Goal: Information Seeking & Learning: Learn about a topic

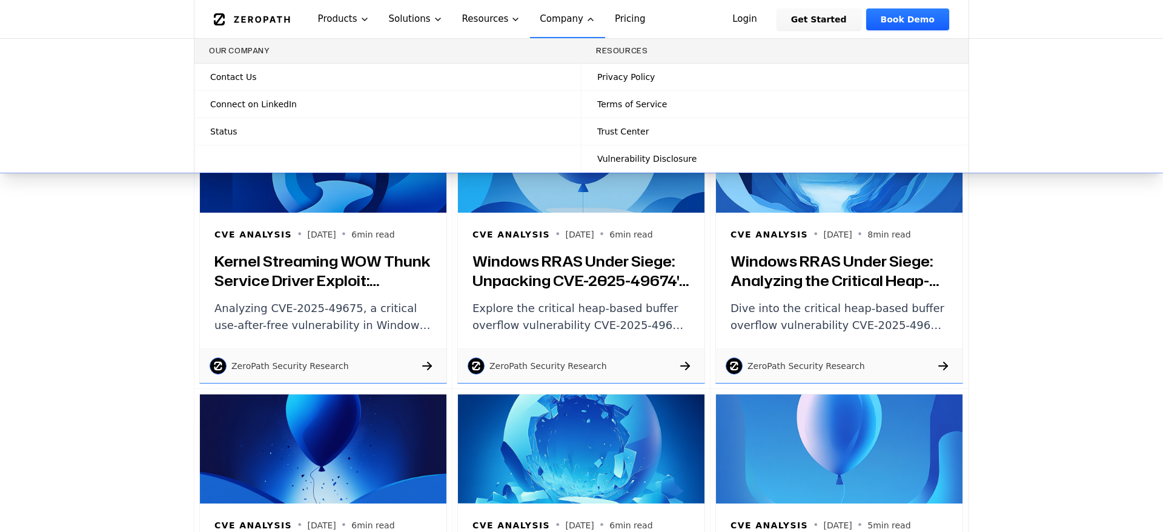
scroll to position [19399, 0]
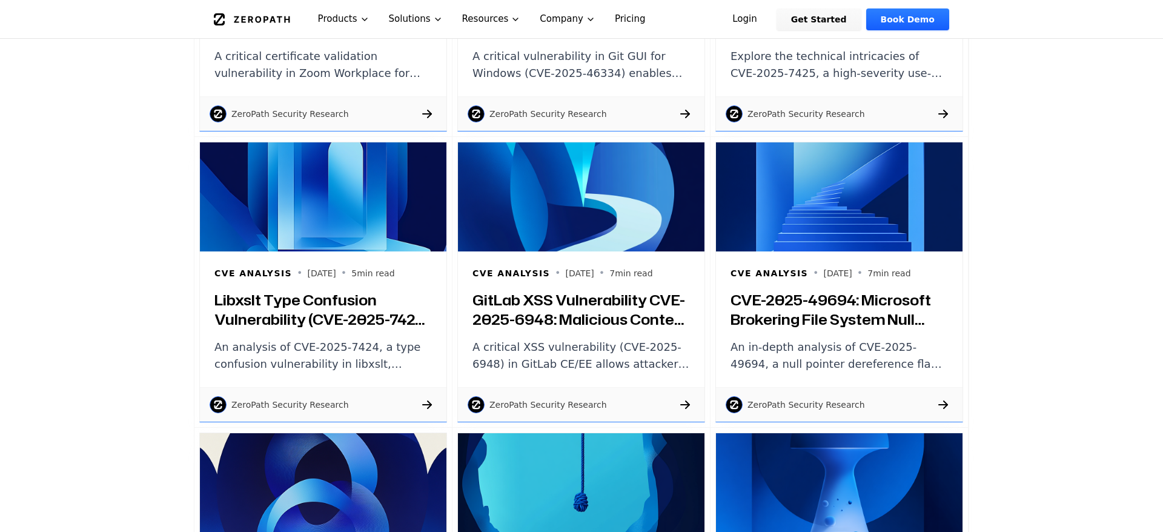
scroll to position [18838, 0]
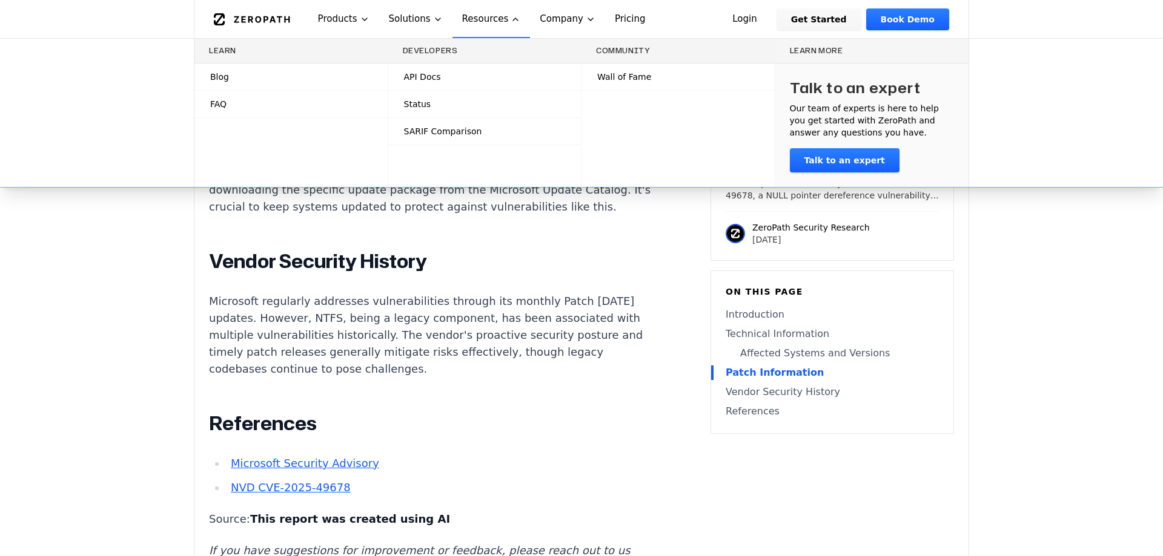
scroll to position [1395, 0]
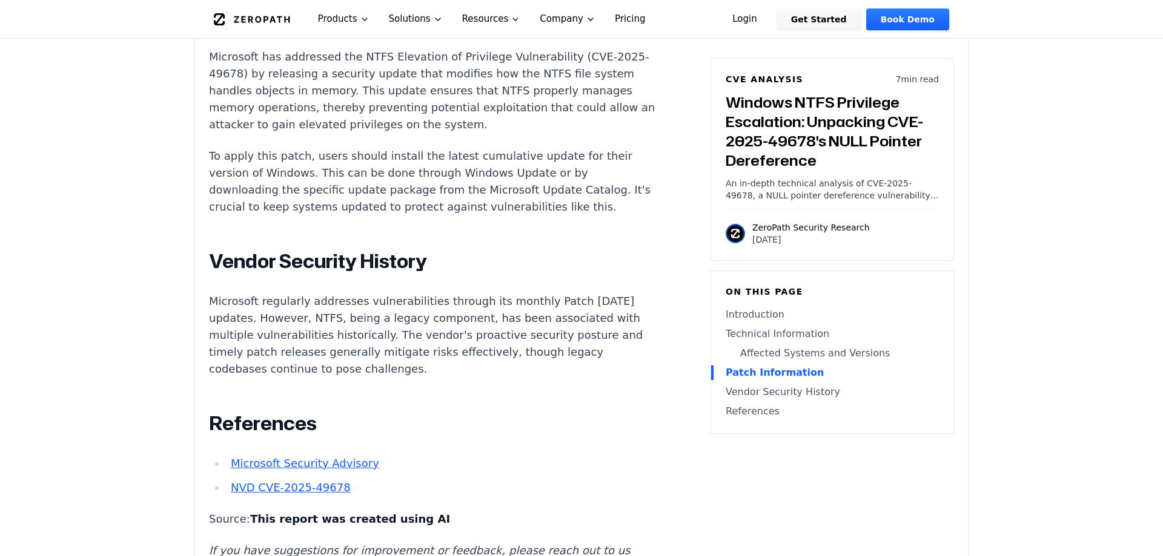
click at [1053, 297] on main "How ZeroPath Works Learn the technical details of how ZeroPath works under the …" at bounding box center [581, 189] width 1163 height 3169
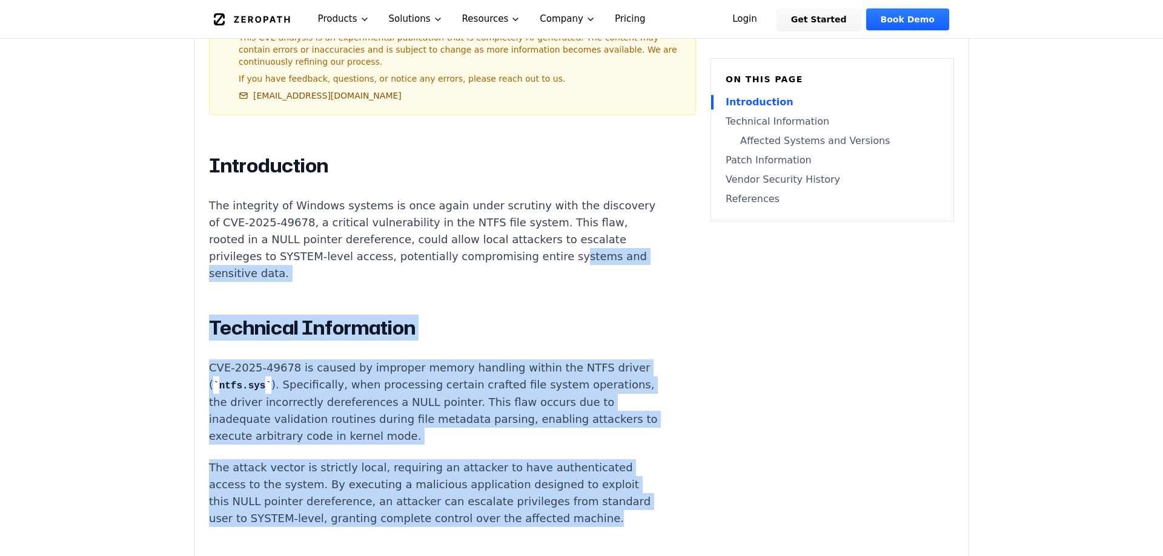
scroll to position [610, 0]
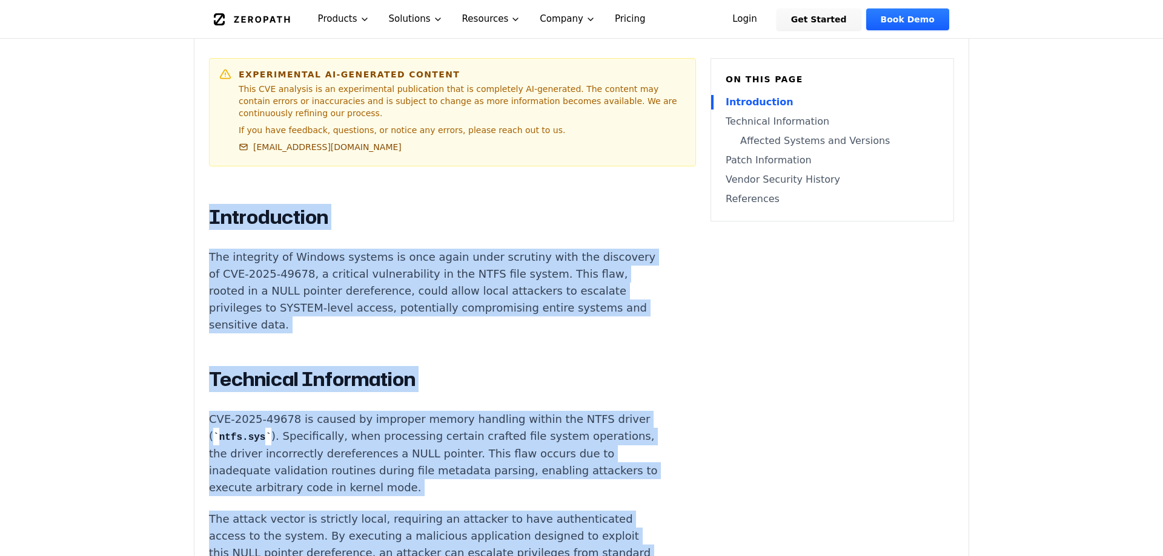
drag, startPoint x: 295, startPoint y: 404, endPoint x: 206, endPoint y: 213, distance: 210.8
copy div "Introduction The integrity of Windows systems is once again under scrutiny with…"
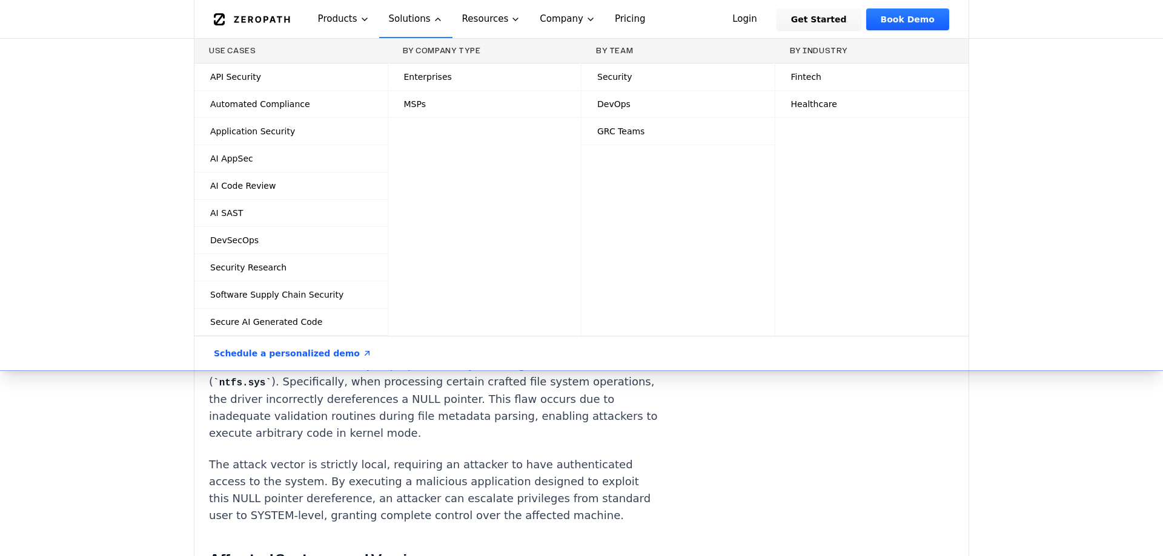
scroll to position [174, 0]
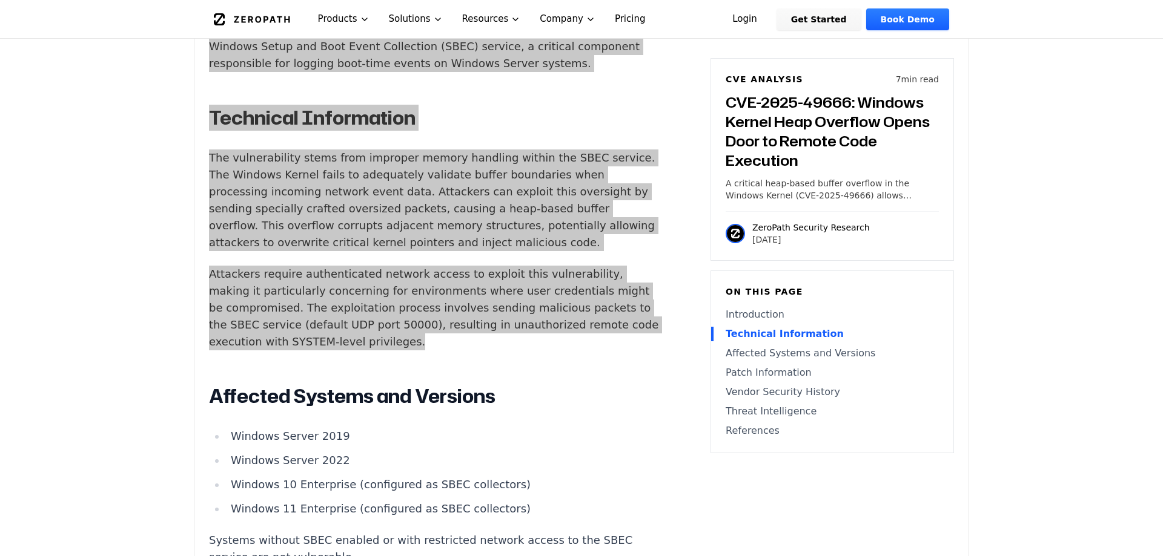
scroll to position [872, 0]
